Goal: Task Accomplishment & Management: Use online tool/utility

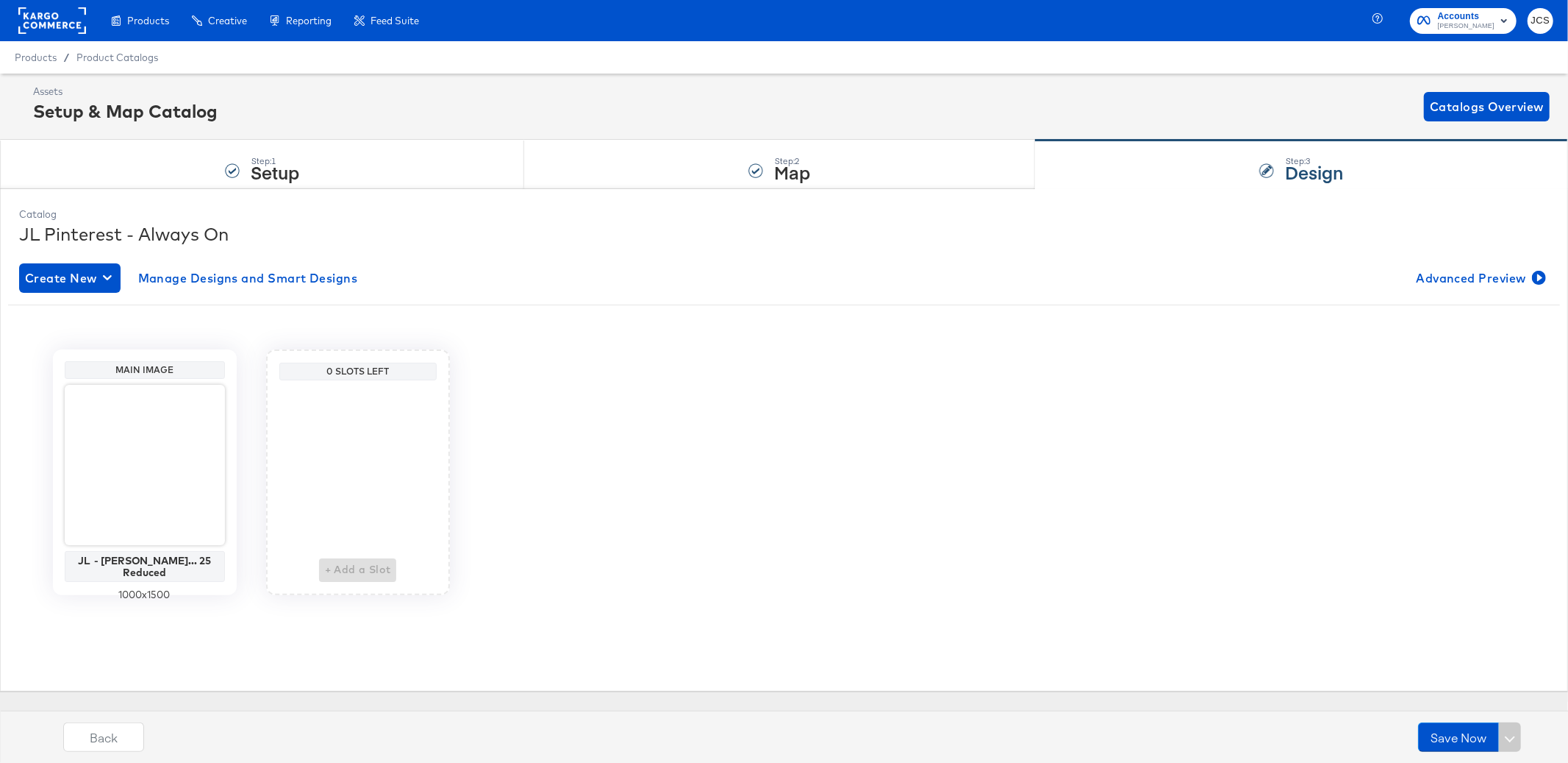
click at [54, 22] on rect at bounding box center [52, 20] width 67 height 26
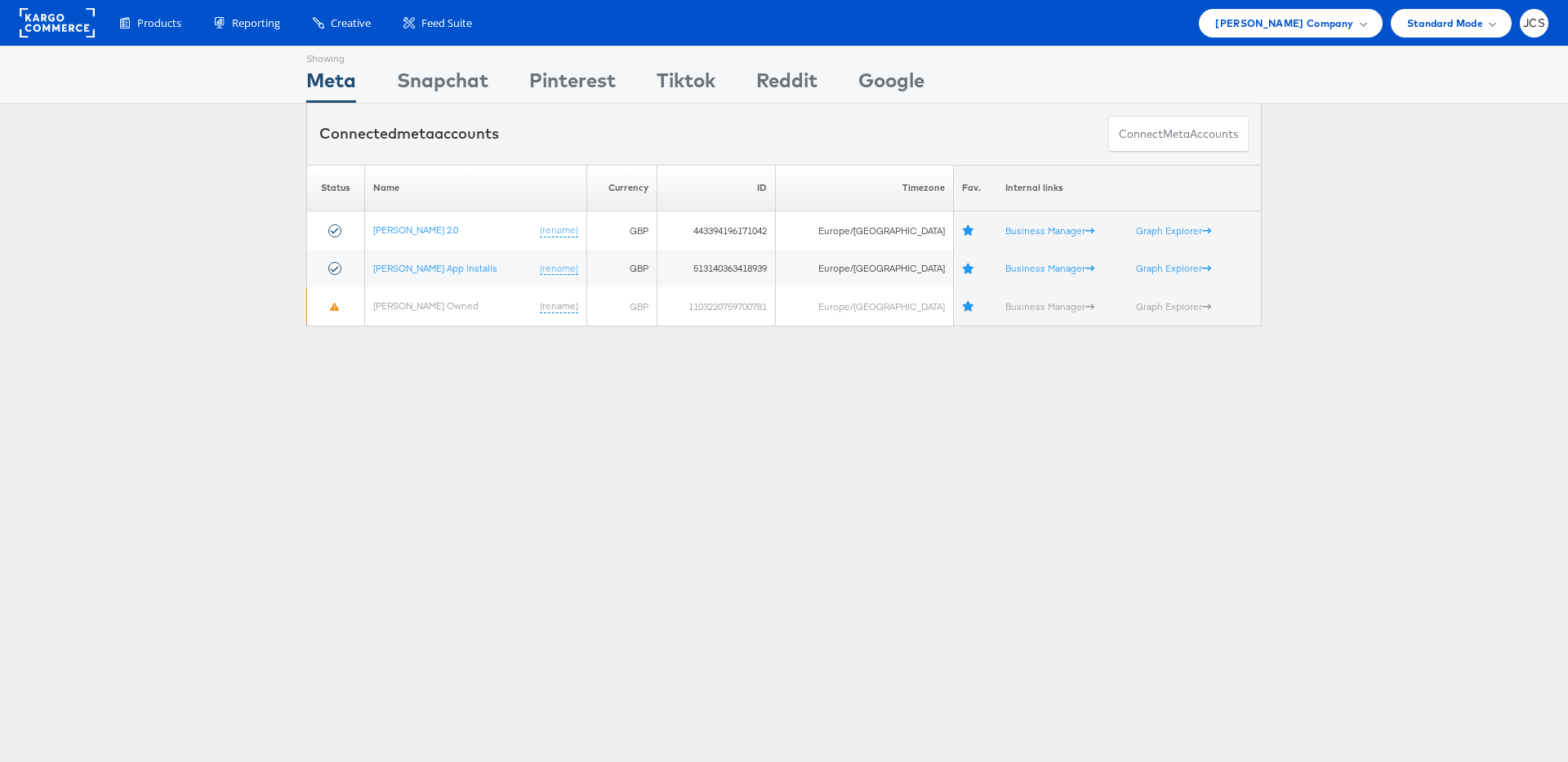
click at [48, 18] on rect at bounding box center [57, 22] width 75 height 29
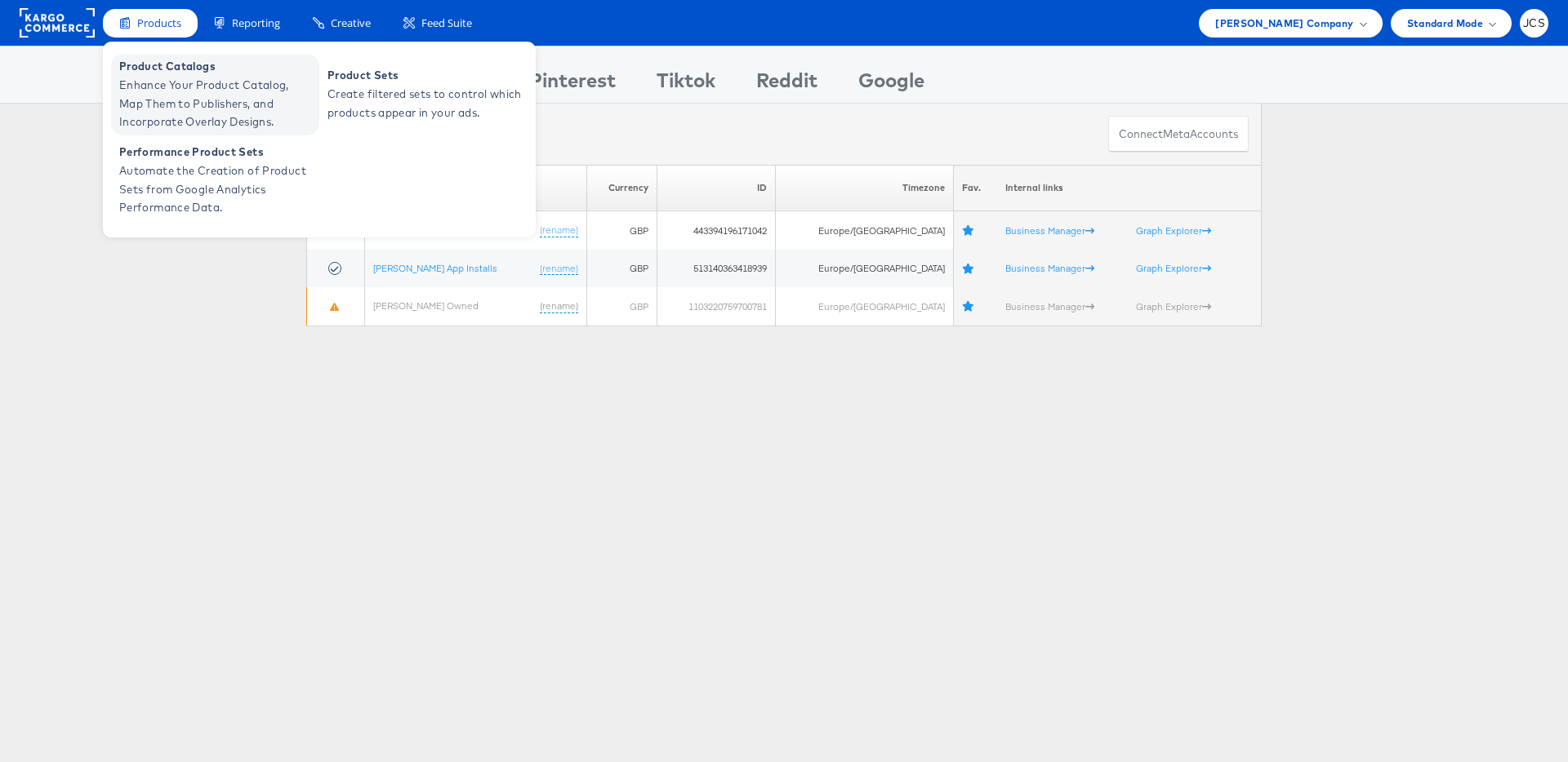
click at [170, 101] on span "Enhance Your Product Catalog, Map Them to Publishers, and Incorporate Overlay D…" at bounding box center [217, 103] width 196 height 56
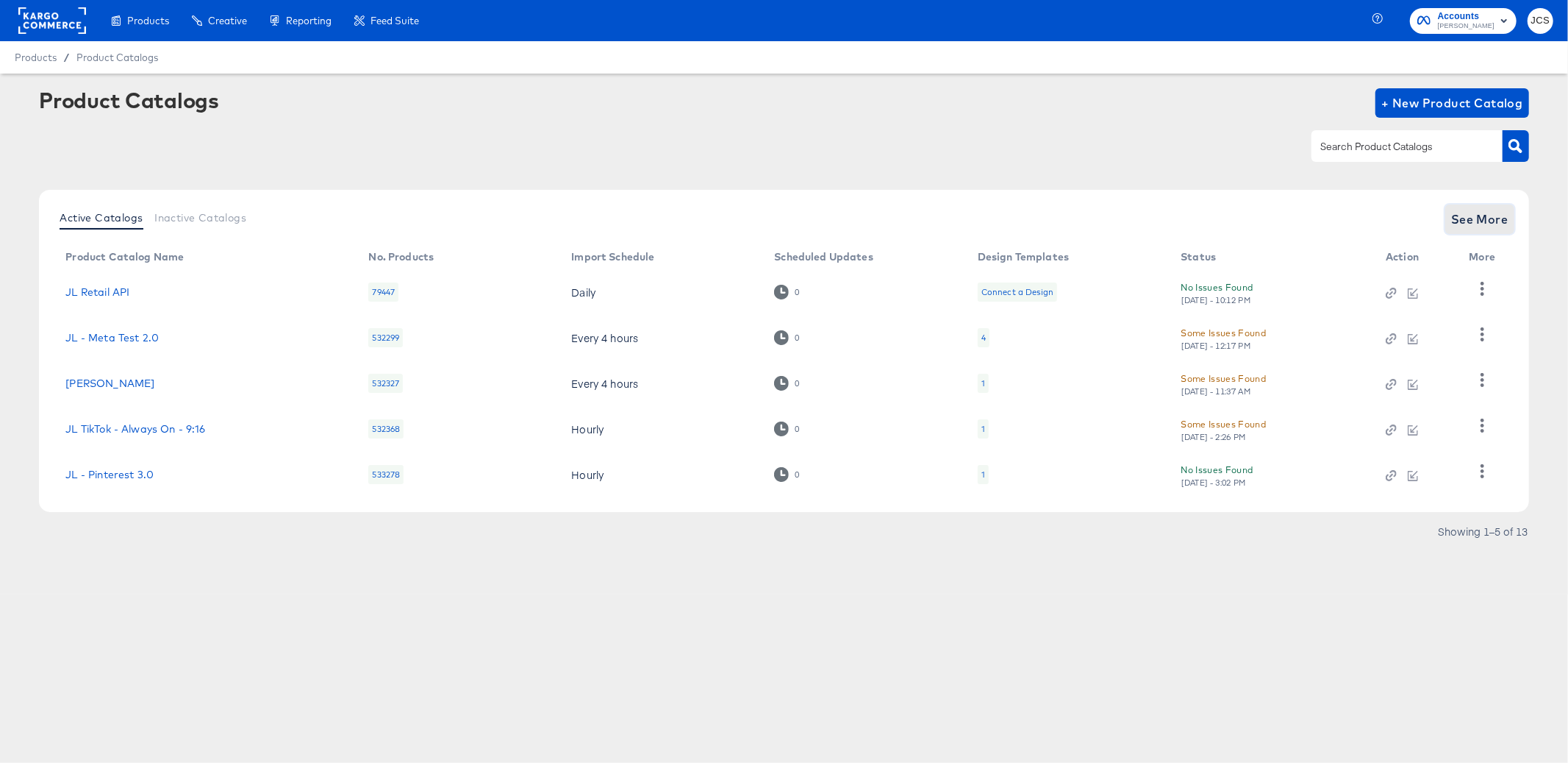
click at [1465, 213] on span "See More" at bounding box center [1480, 219] width 58 height 21
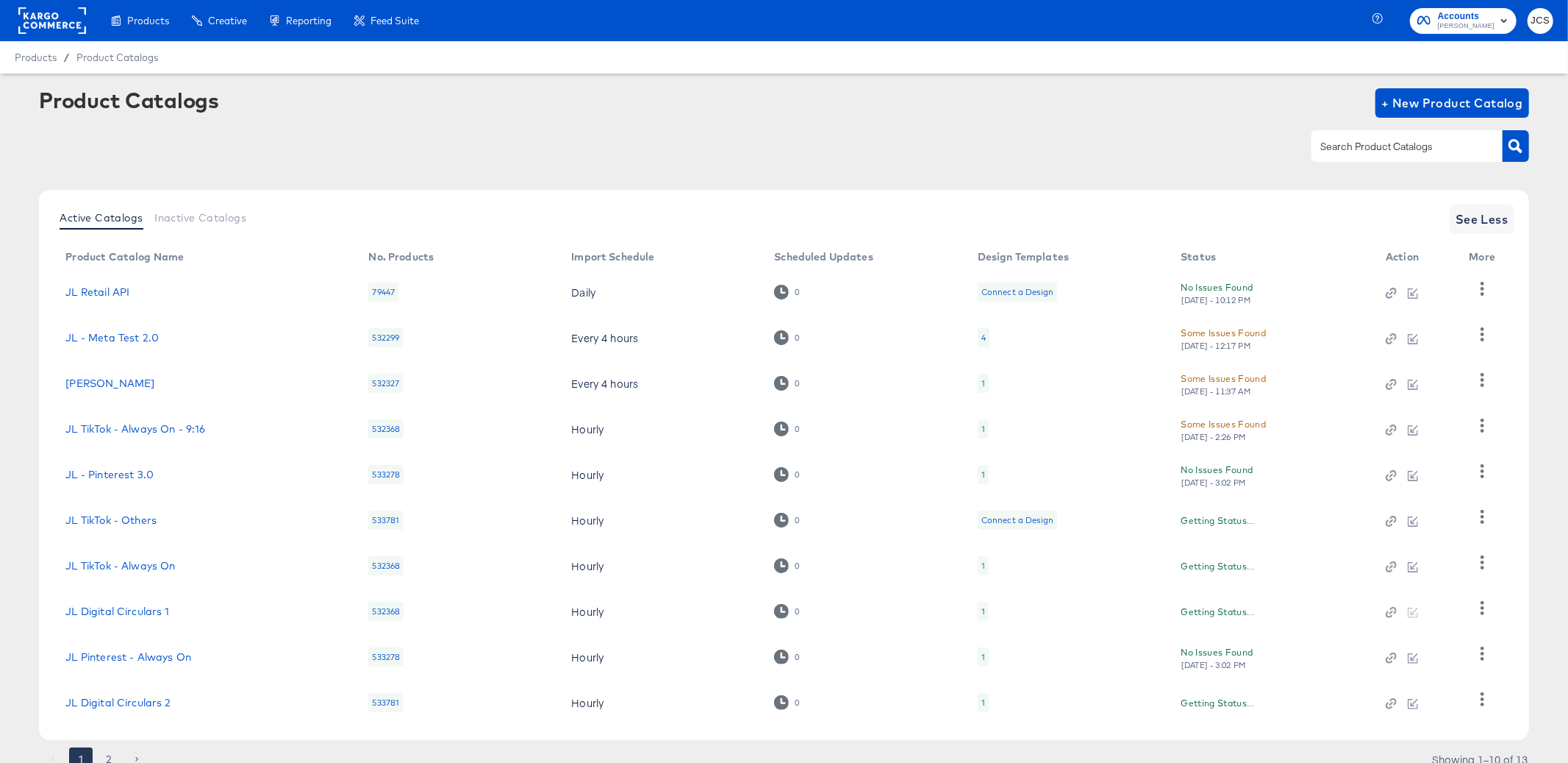
scroll to position [59, 0]
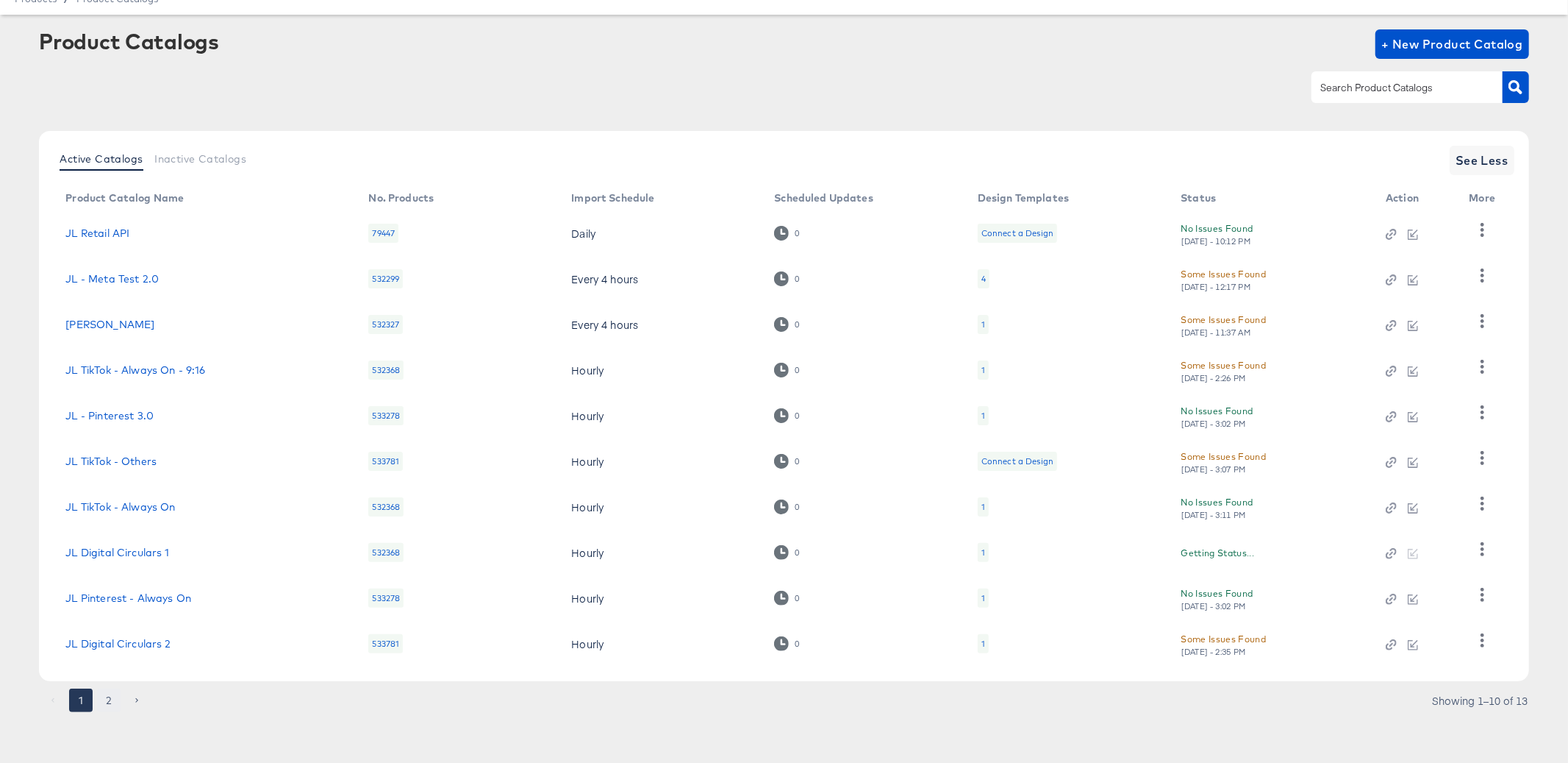
click at [115, 702] on button "2" at bounding box center [109, 699] width 23 height 23
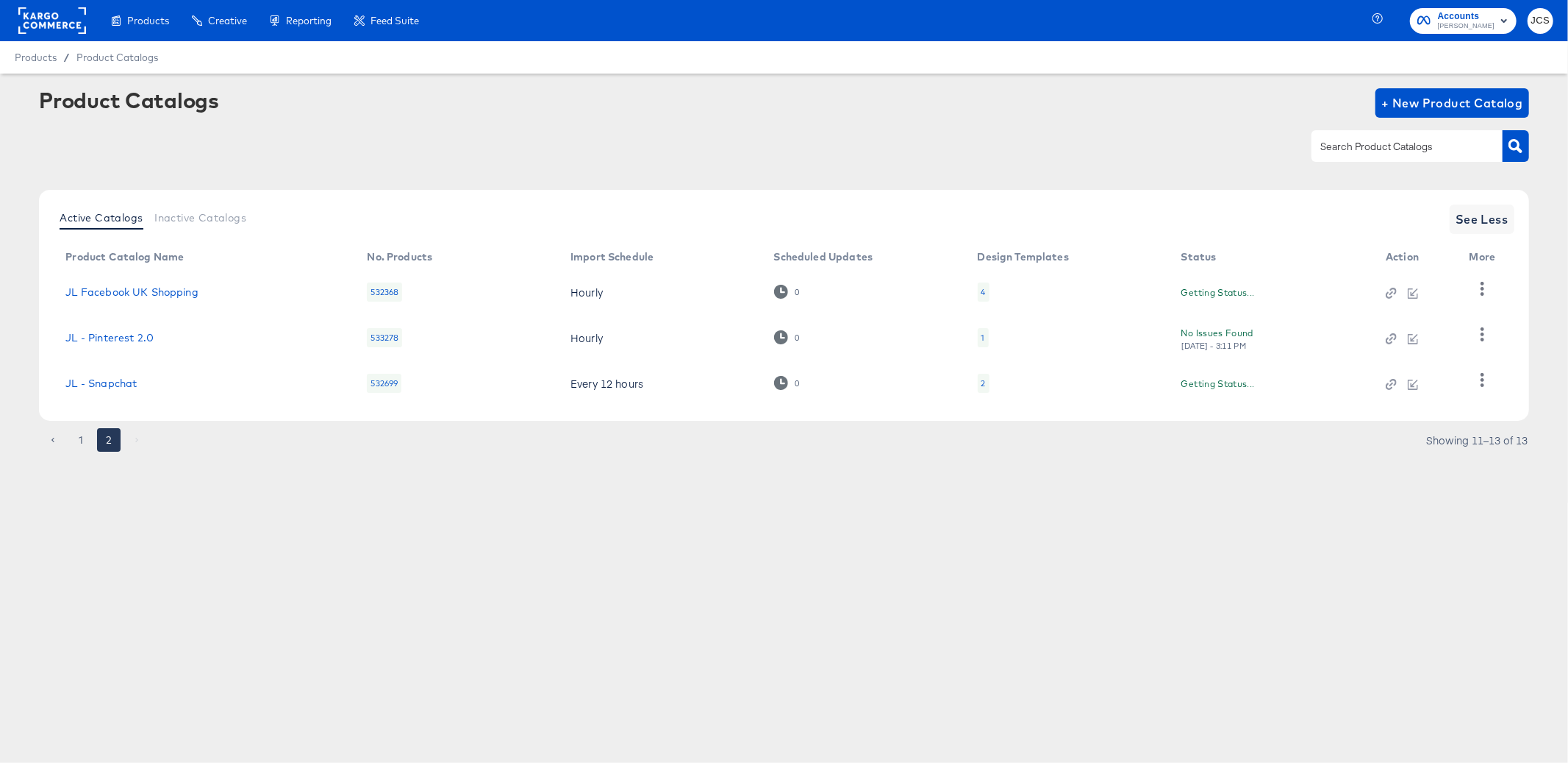
scroll to position [0, 0]
click at [980, 289] on div "4" at bounding box center [983, 292] width 4 height 12
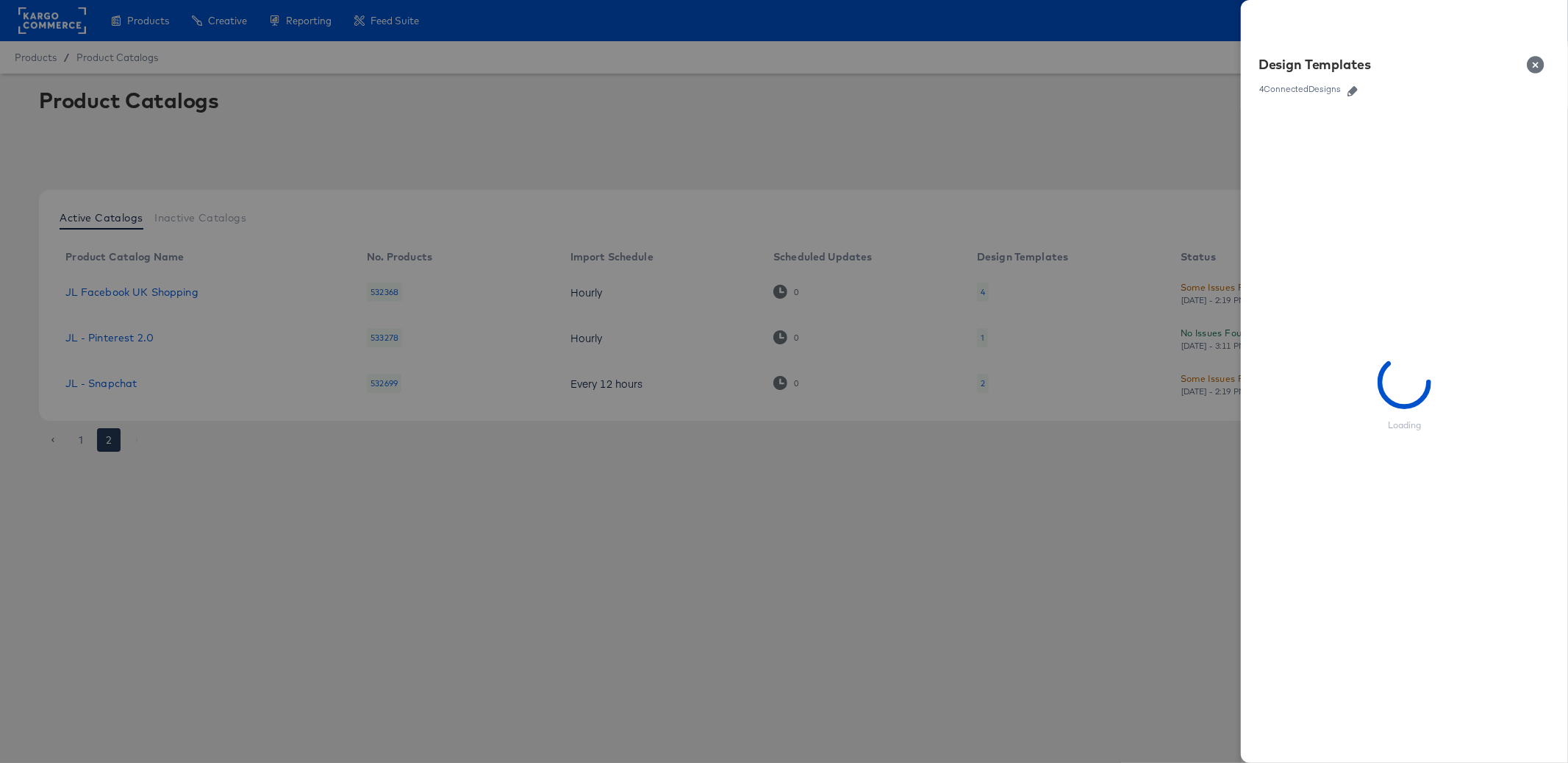
click at [1350, 94] on icon "button" at bounding box center [1353, 91] width 10 height 10
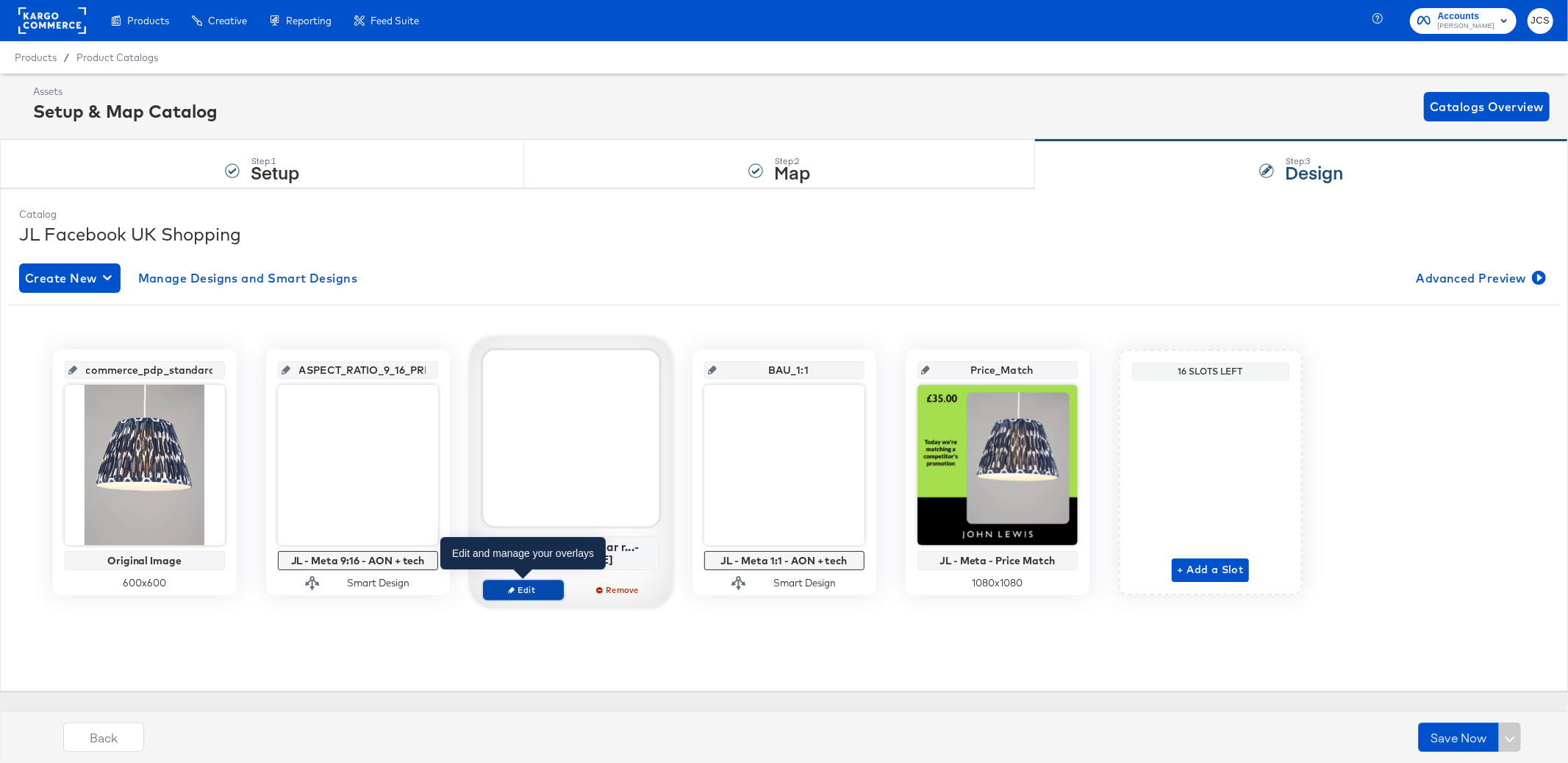
click at [533, 593] on span "Edit" at bounding box center [522, 589] width 67 height 11
